Goal: Navigation & Orientation: Go to known website

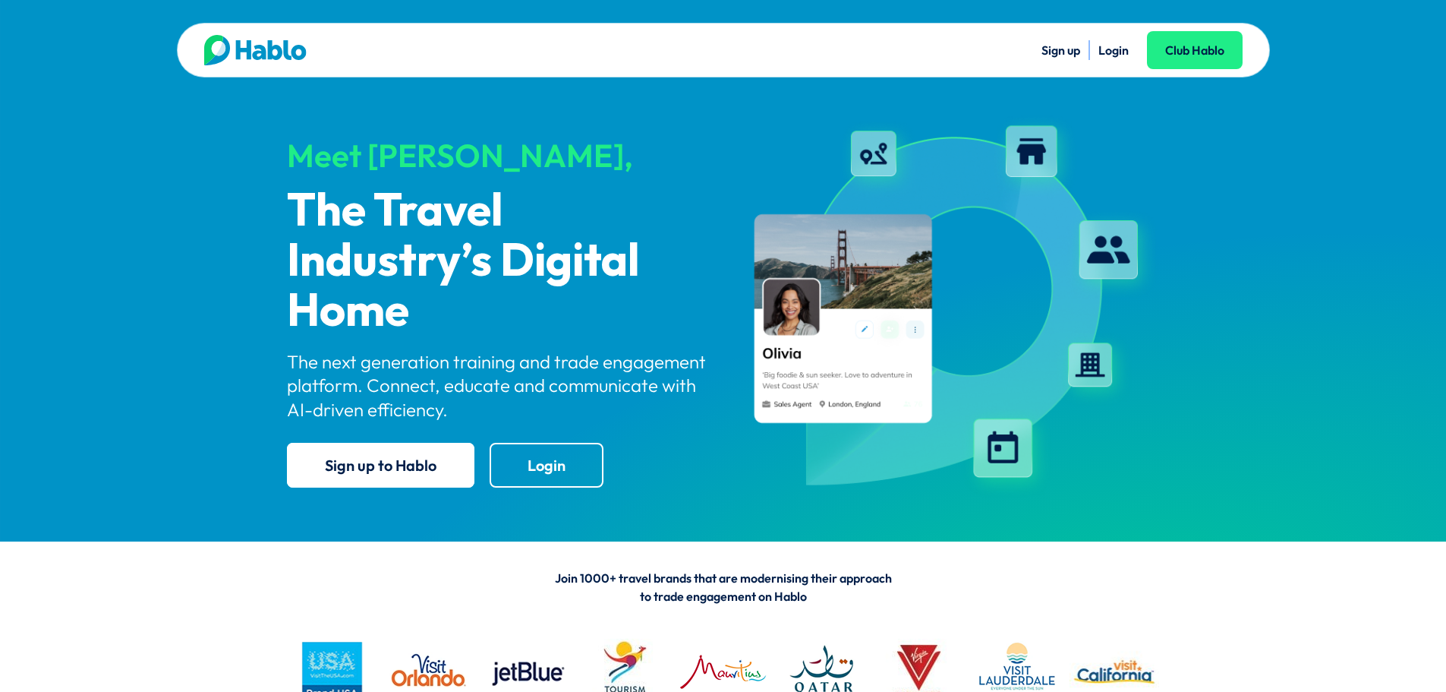
click at [1106, 56] on link "Login" at bounding box center [1114, 50] width 30 height 15
click at [1066, 51] on link "Sign up" at bounding box center [1061, 50] width 39 height 15
click at [1113, 61] on div "Sign up Login Club Hablo" at bounding box center [983, 50] width 519 height 30
click at [1113, 49] on link "Login" at bounding box center [1114, 50] width 30 height 15
click at [1116, 55] on link "Login" at bounding box center [1114, 50] width 30 height 15
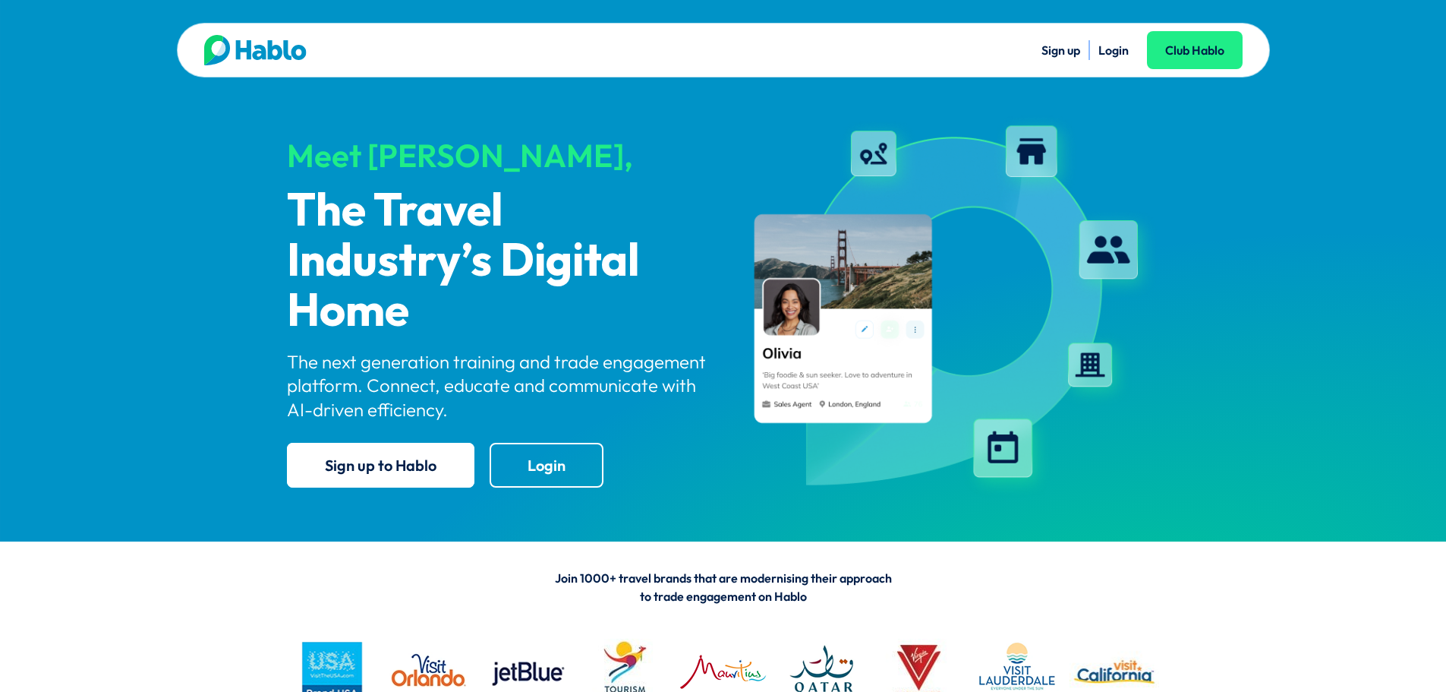
click at [1115, 45] on link "Login" at bounding box center [1114, 50] width 30 height 15
click at [1129, 44] on ul "Sign up Login Club Hablo" at bounding box center [983, 50] width 519 height 20
click at [1115, 53] on link "Login" at bounding box center [1114, 50] width 30 height 15
